Goal: Task Accomplishment & Management: Manage account settings

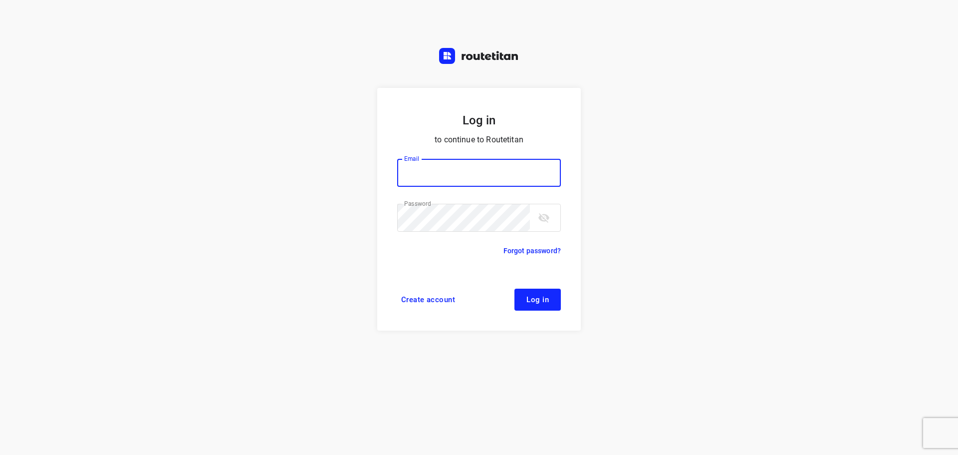
type input "[EMAIL_ADDRESS][DOMAIN_NAME]"
click at [524, 301] on button "Log in" at bounding box center [537, 299] width 46 height 22
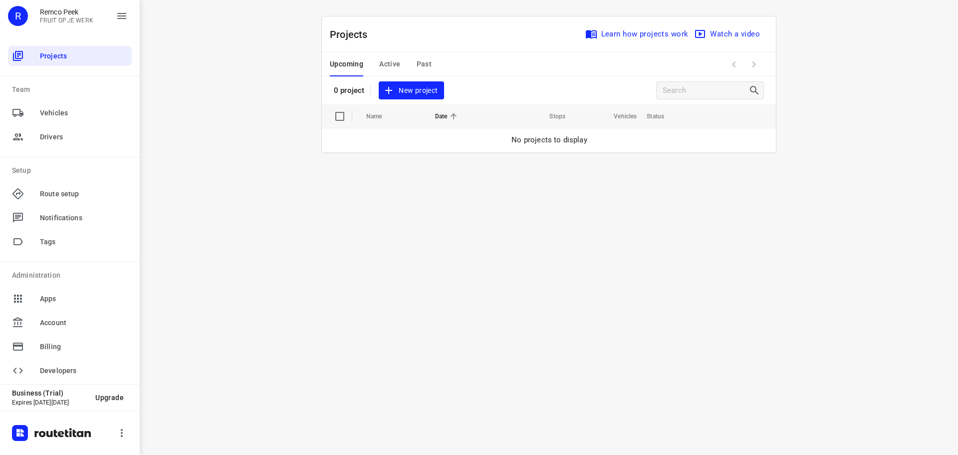
click at [425, 63] on span "Past" at bounding box center [424, 64] width 15 height 12
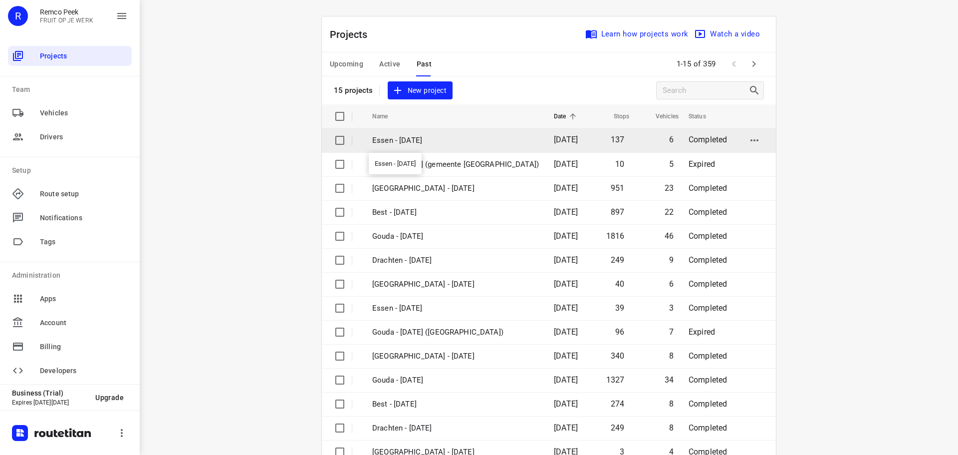
click at [404, 139] on p "Essen - [DATE]" at bounding box center [455, 140] width 167 height 11
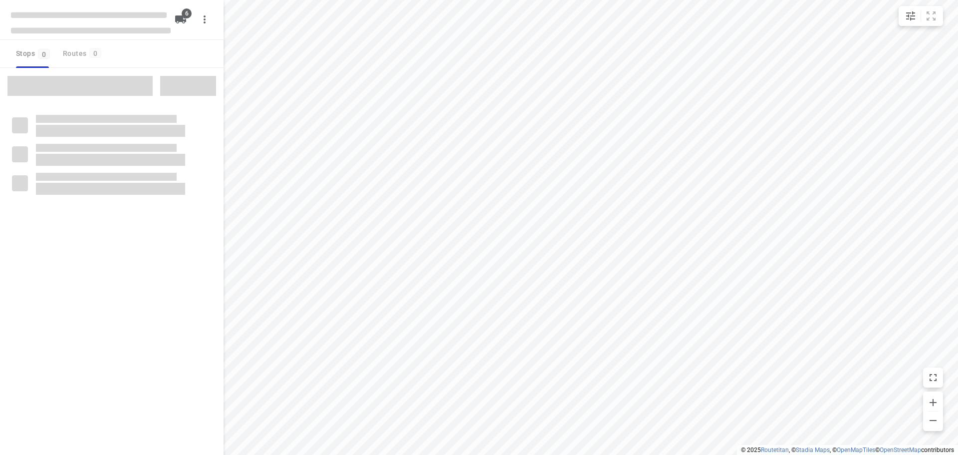
checkbox input "true"
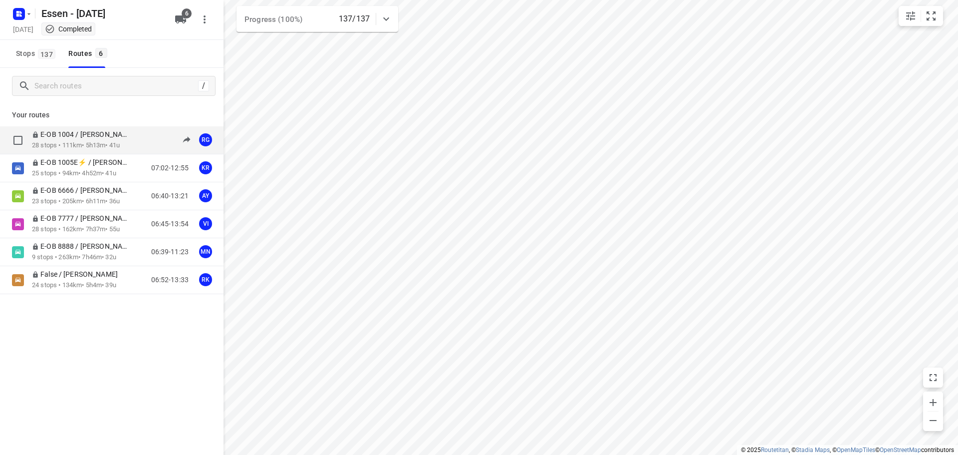
click at [101, 129] on div "E-OB 1004 / [PERSON_NAME] 28 stops • 111km • 5h13m • 41u 06:36-12:56 RG" at bounding box center [112, 140] width 224 height 28
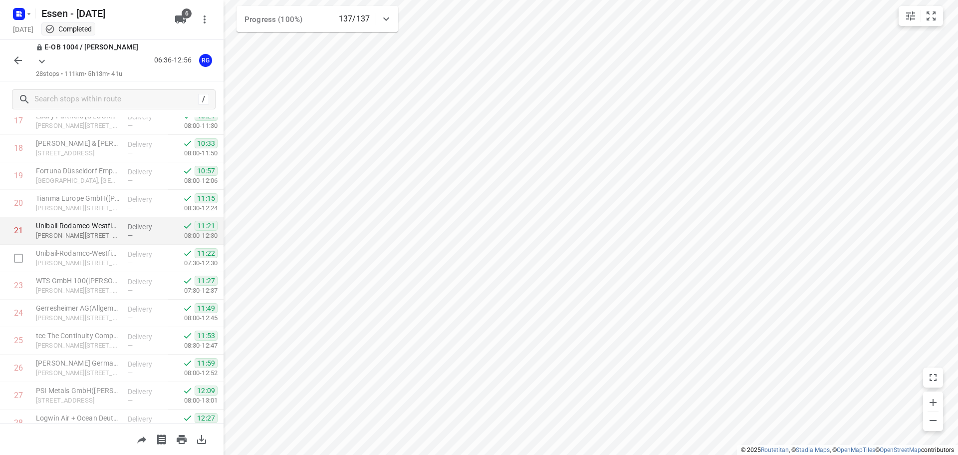
scroll to position [540, 0]
